Goal: Communication & Community: Answer question/provide support

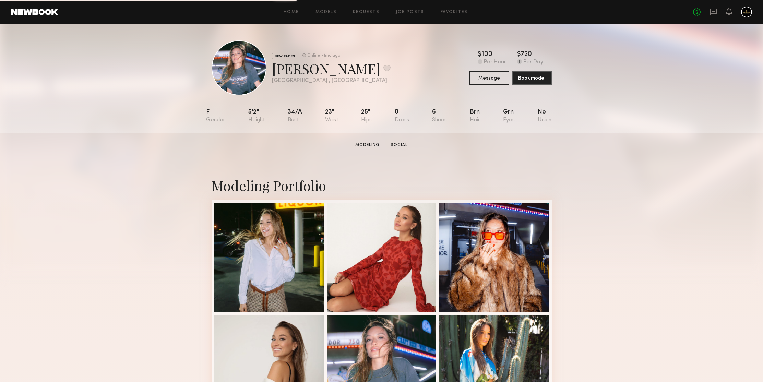
click at [717, 12] on div "No fees up to $5,000" at bounding box center [722, 12] width 59 height 11
click at [715, 11] on icon at bounding box center [712, 12] width 7 height 7
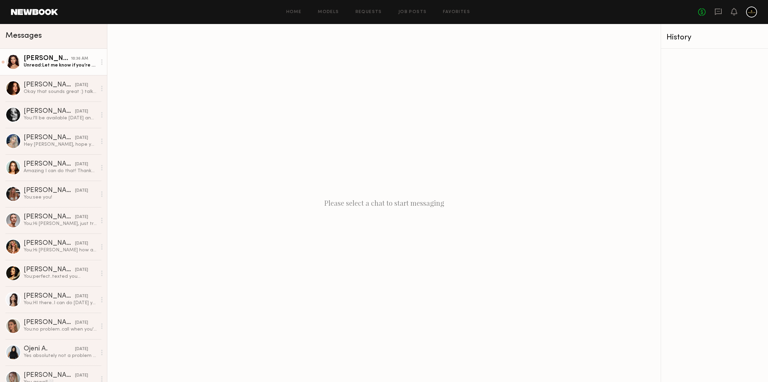
click at [62, 60] on div "[PERSON_NAME]" at bounding box center [47, 58] width 47 height 7
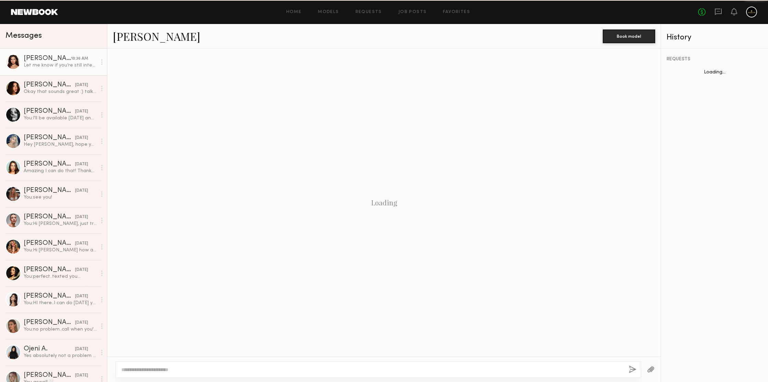
scroll to position [199, 0]
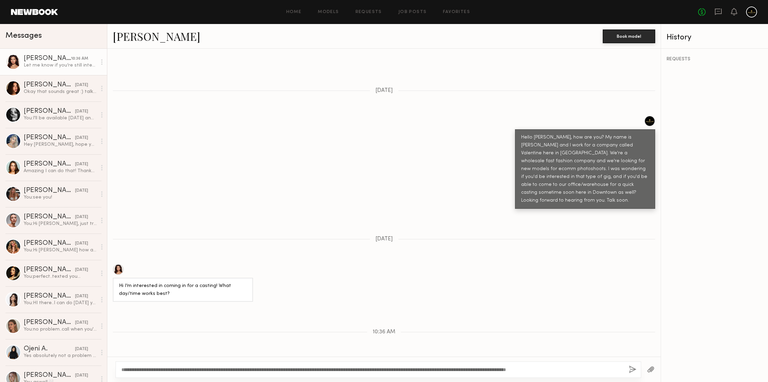
type textarea "**********"
click at [634, 369] on button "button" at bounding box center [633, 369] width 8 height 9
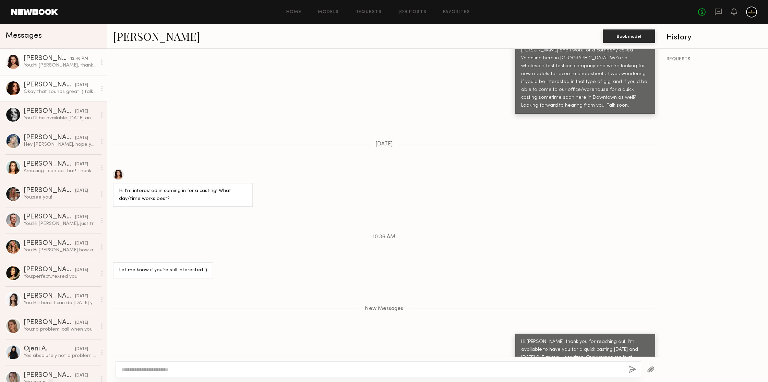
click at [58, 81] on link "[PERSON_NAME] [DATE] Okay that sounds great :) talk soon!" at bounding box center [53, 88] width 107 height 26
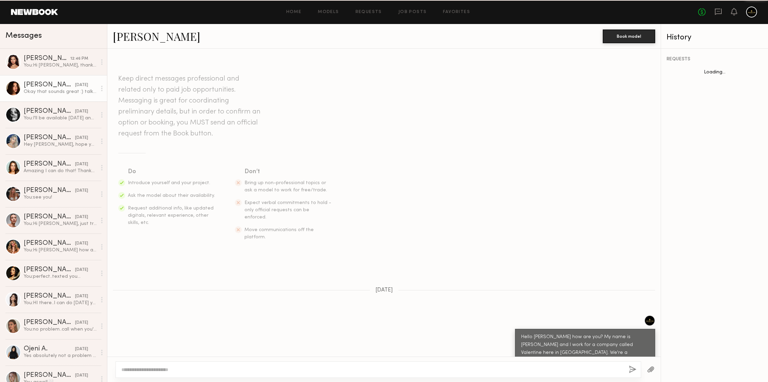
scroll to position [377, 0]
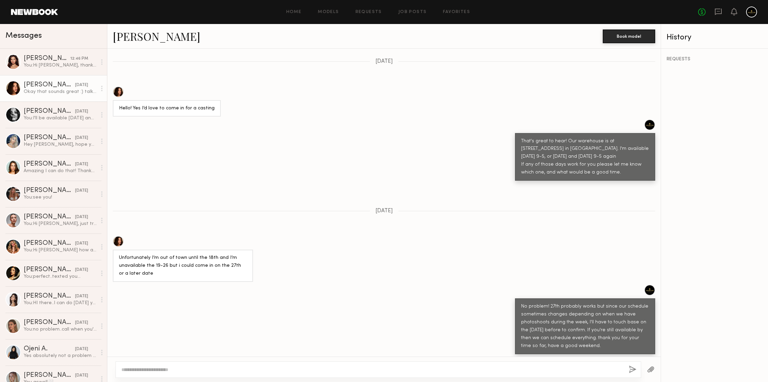
click at [517, 380] on div at bounding box center [383, 368] width 553 height 25
click at [509, 369] on textarea at bounding box center [372, 369] width 502 height 7
click at [507, 368] on textarea at bounding box center [372, 369] width 502 height 7
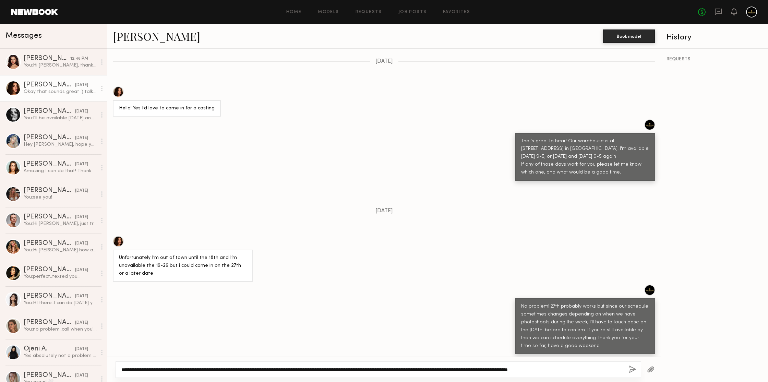
type textarea "**********"
click at [631, 370] on button "button" at bounding box center [633, 369] width 8 height 9
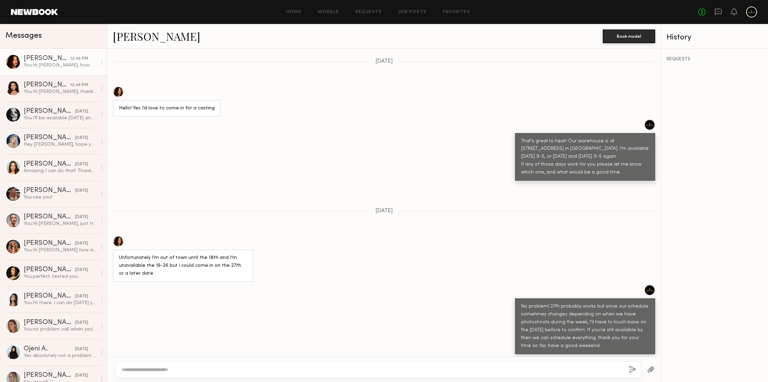
scroll to position [537, 0]
